Goal: Task Accomplishment & Management: Manage account settings

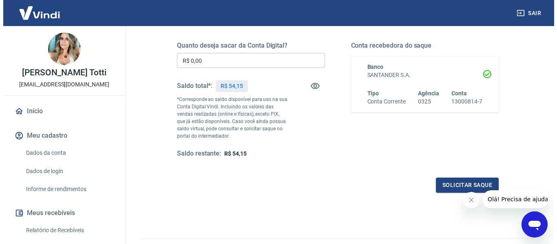
scroll to position [82, 0]
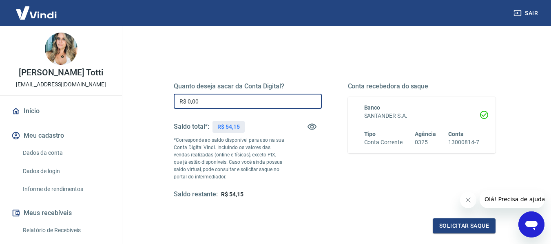
click at [197, 102] on input "R$ 0,00" at bounding box center [248, 101] width 148 height 15
type input "R$ 54,15"
click at [458, 220] on button "Solicitar saque" at bounding box center [464, 226] width 63 height 15
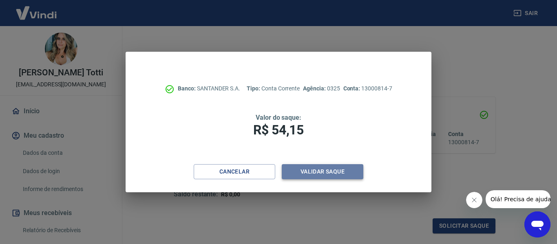
click at [326, 168] on button "Validar saque" at bounding box center [323, 171] width 82 height 15
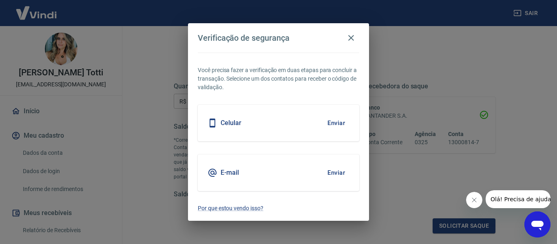
click at [334, 123] on button "Enviar" at bounding box center [336, 123] width 27 height 17
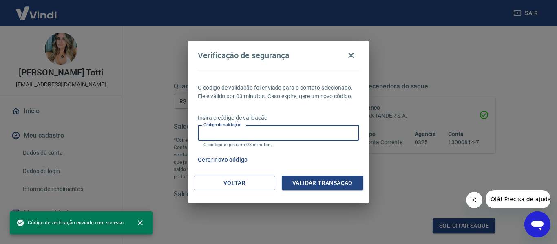
click at [213, 126] on div "Código de validação Código de validação O código expira em 03 minutos." at bounding box center [279, 137] width 162 height 22
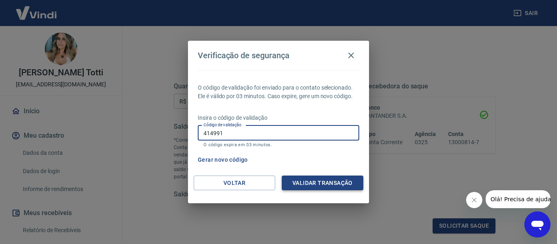
type input "414991"
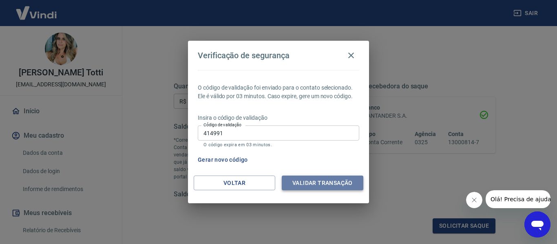
click at [324, 179] on button "Validar transação" at bounding box center [323, 183] width 82 height 15
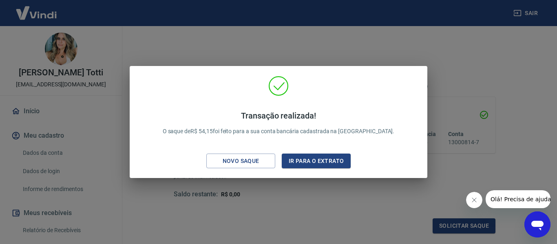
click at [254, 220] on div "Transação realizada! O saque de R$ 54,15 foi feito para a sua conta bancária ca…" at bounding box center [278, 122] width 557 height 244
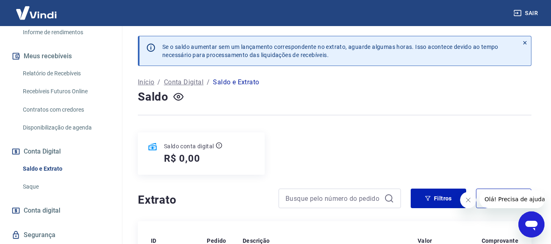
scroll to position [163, 0]
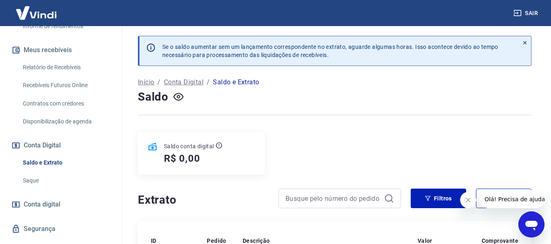
click at [36, 178] on link "Saque" at bounding box center [66, 181] width 93 height 17
